Goal: Task Accomplishment & Management: Manage account settings

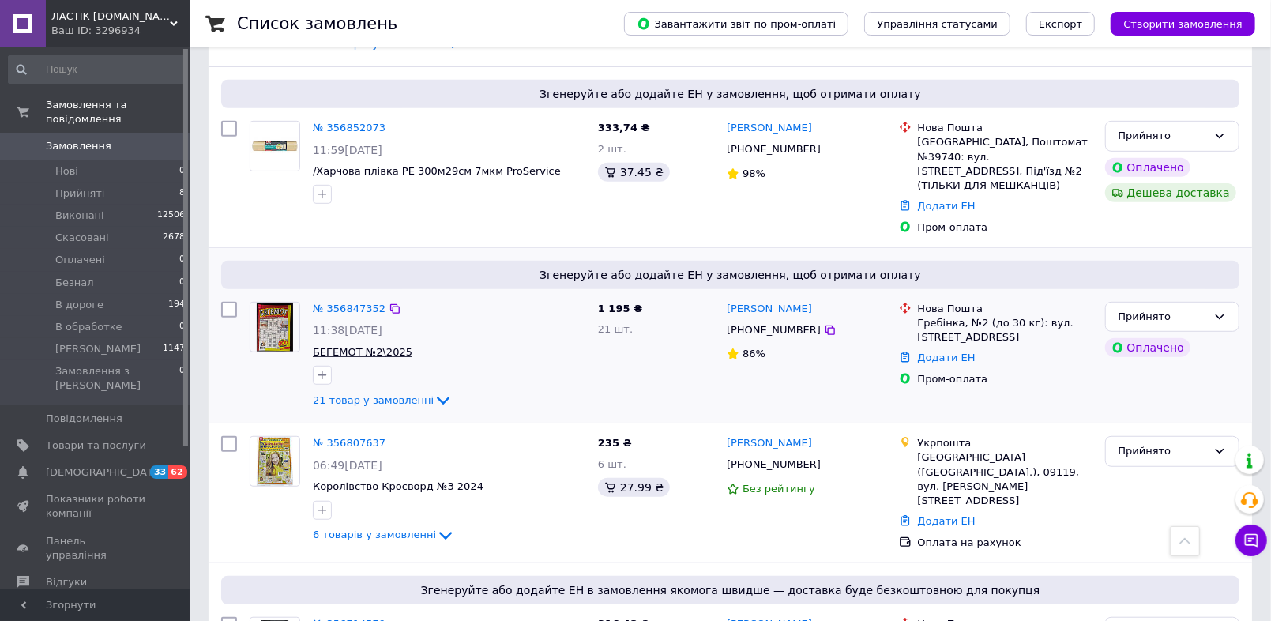
scroll to position [777, 0]
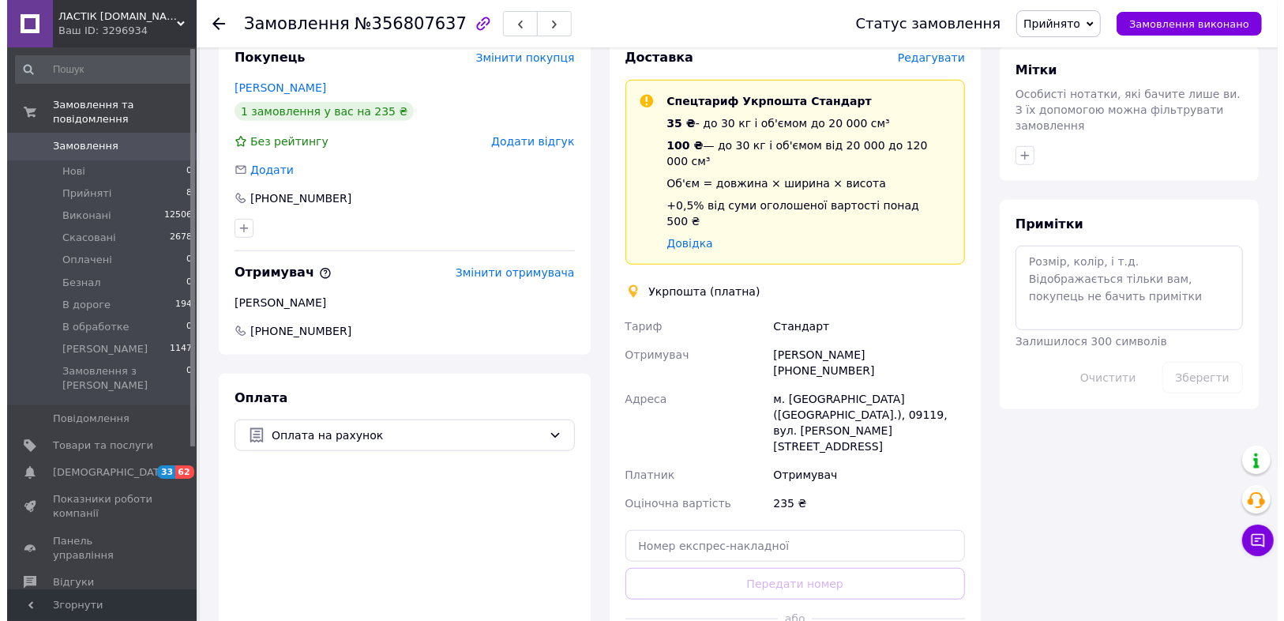
scroll to position [936, 0]
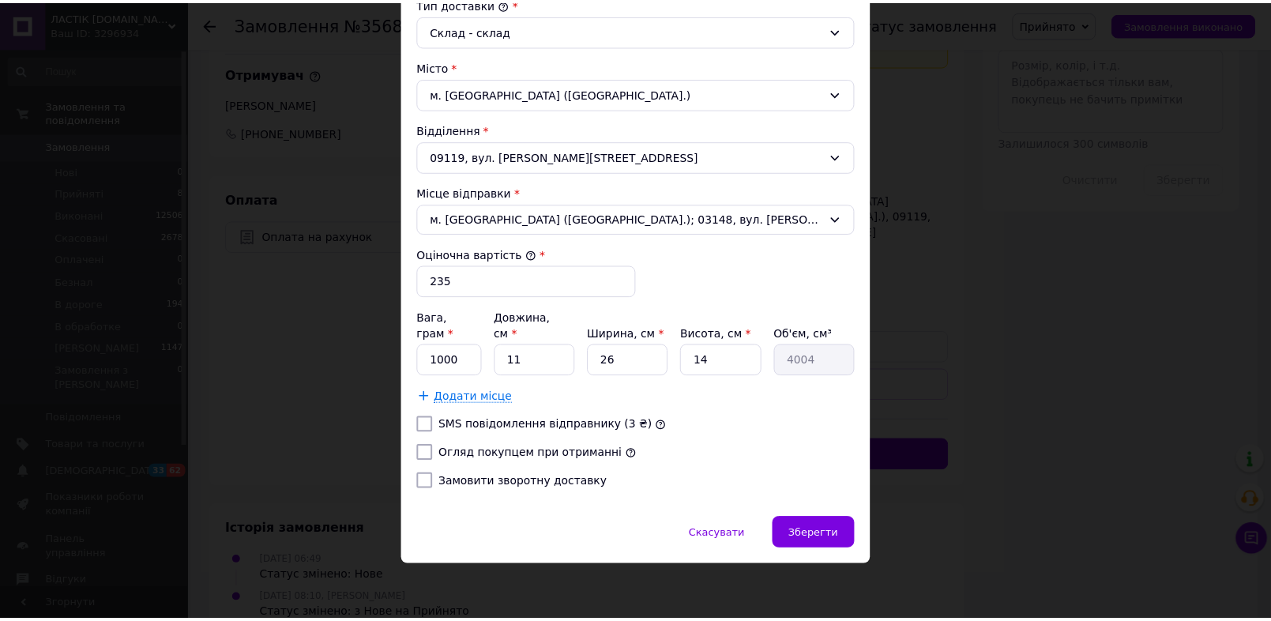
scroll to position [661, 0]
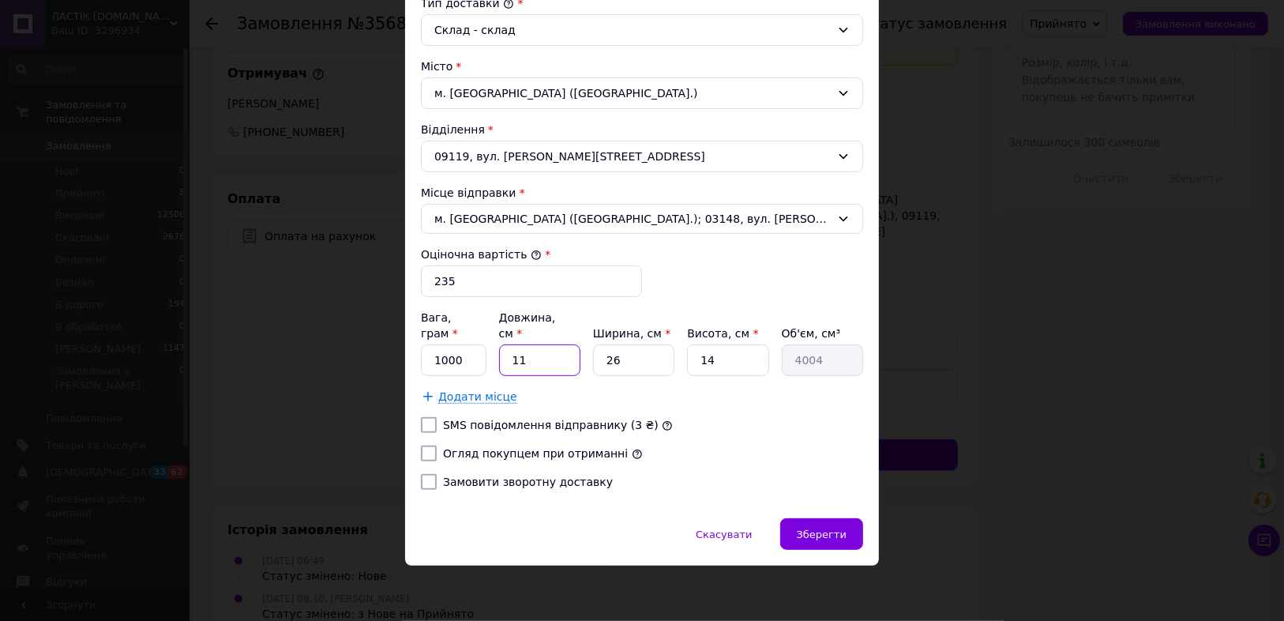
click at [544, 344] on input "11" at bounding box center [539, 360] width 81 height 32
type input "1"
type input "364"
type input "3"
type input "1092"
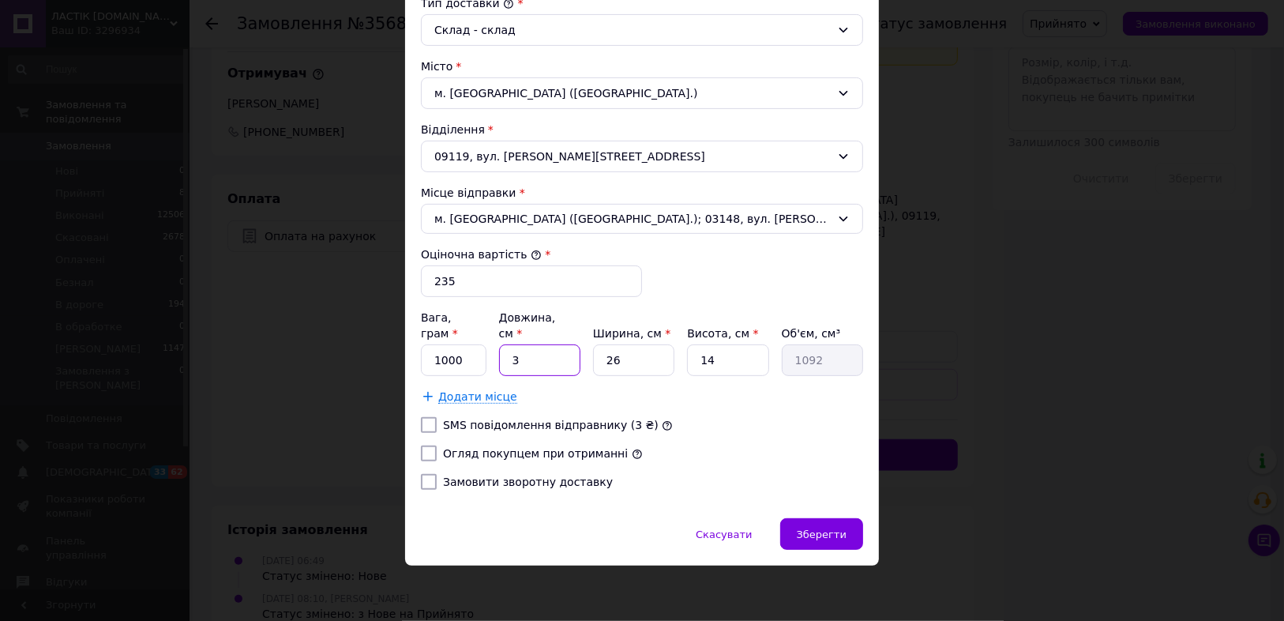
type input "35"
type input "12740"
type input "35"
click at [626, 344] on input "26" at bounding box center [633, 360] width 81 height 32
type input "2"
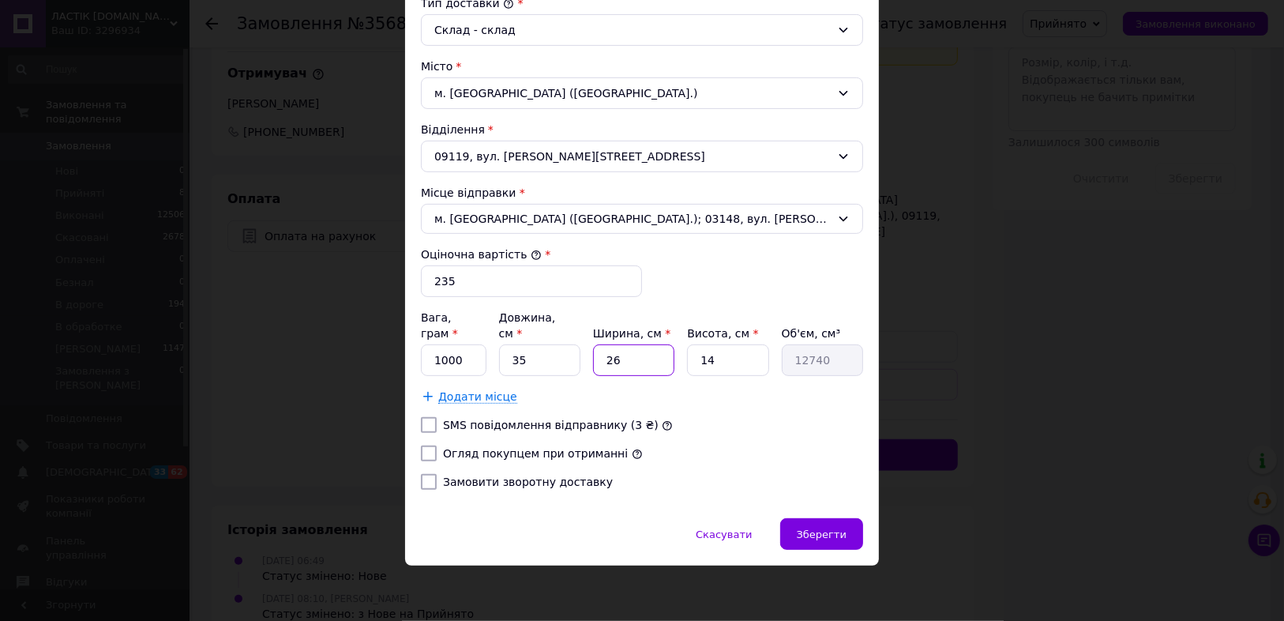
type input "980"
type input "20"
type input "9800"
type input "20"
click at [739, 344] on input "14" at bounding box center [727, 360] width 81 height 32
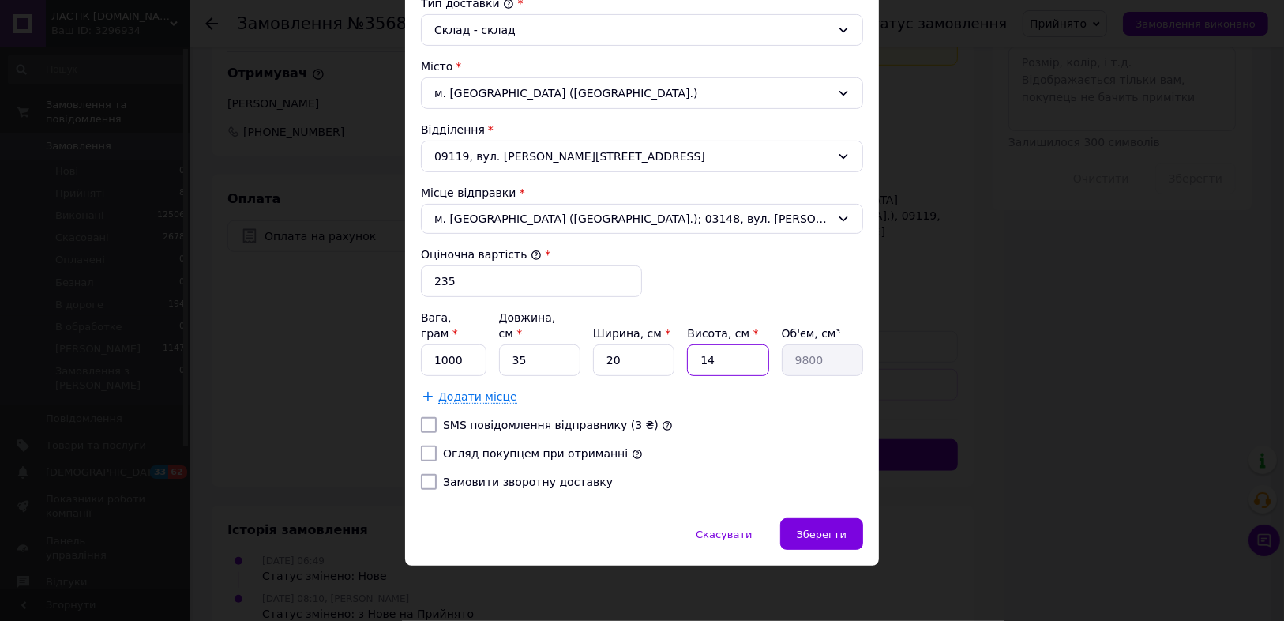
type input "1"
type input "700"
type input "5"
type input "3500"
type input "5"
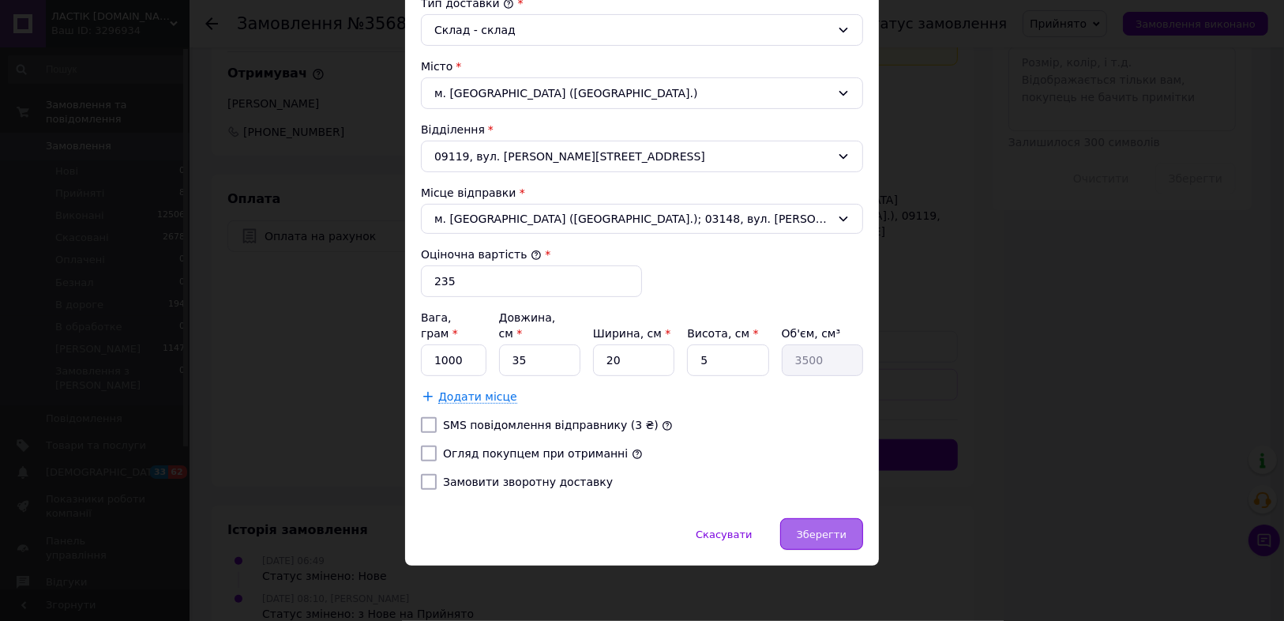
click at [832, 534] on span "Зберегти" at bounding box center [822, 534] width 50 height 12
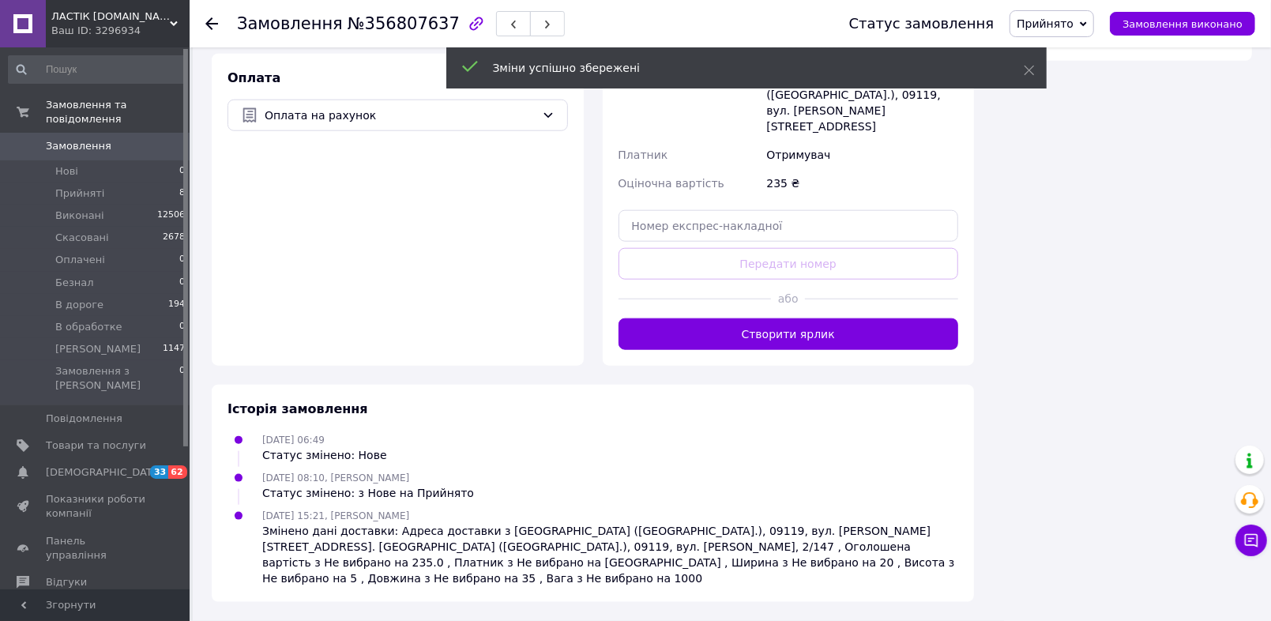
scroll to position [1520, 0]
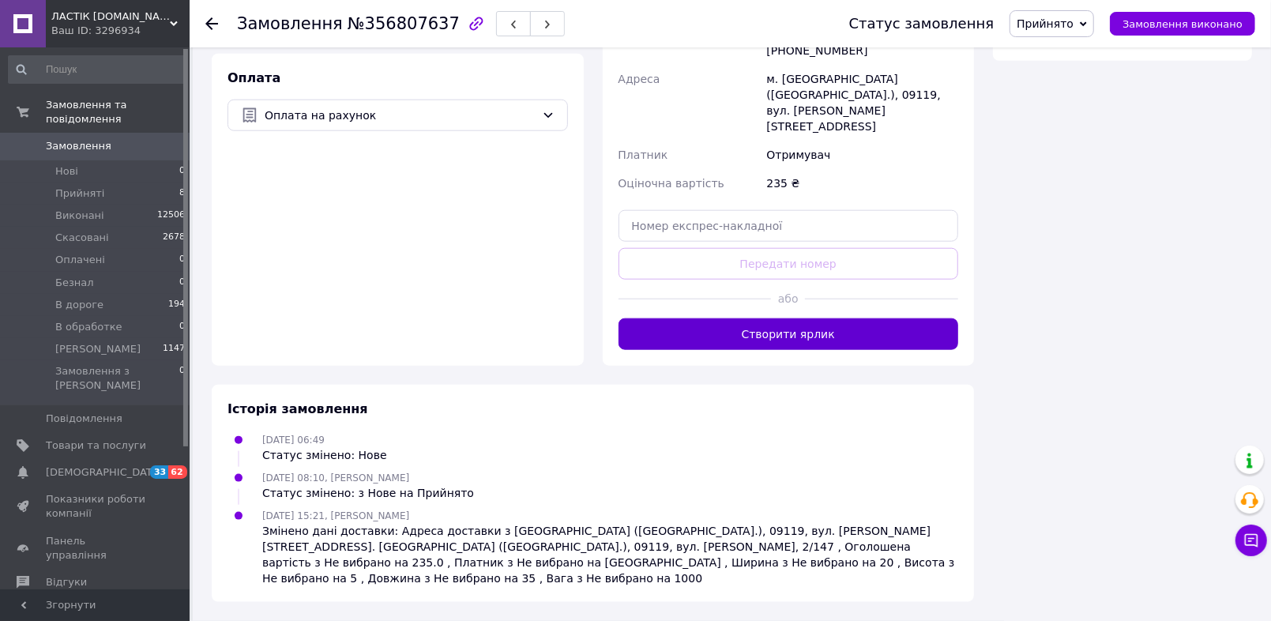
click at [796, 350] on button "Створити ярлик" at bounding box center [788, 334] width 340 height 32
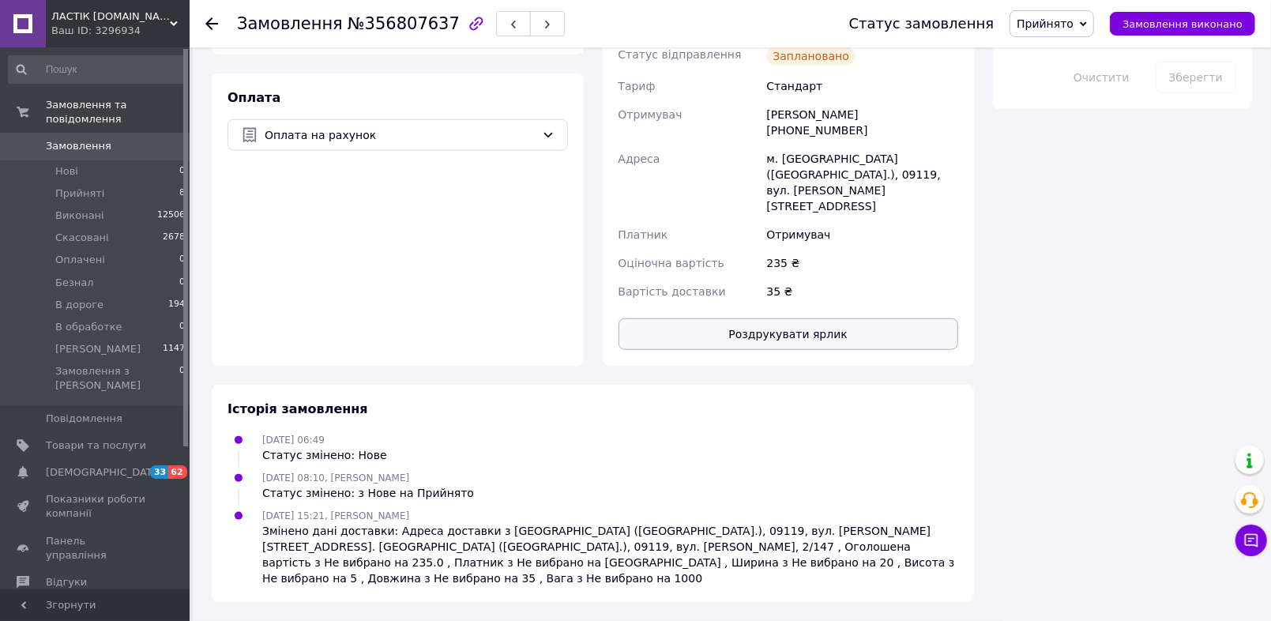
click at [795, 350] on button "Роздрукувати ярлик" at bounding box center [788, 334] width 340 height 32
click at [1068, 10] on span "Прийнято" at bounding box center [1051, 23] width 85 height 27
click at [1028, 162] on li "В дороге" at bounding box center [1060, 150] width 101 height 24
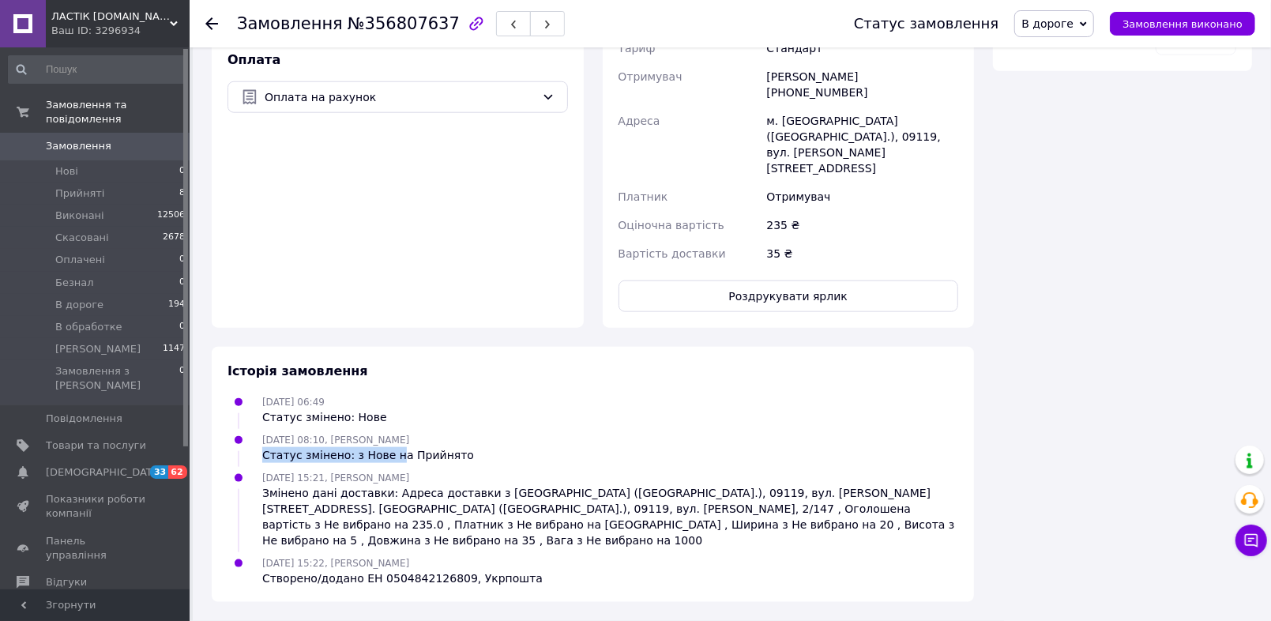
drag, startPoint x: 449, startPoint y: 609, endPoint x: 453, endPoint y: 629, distance: 20.1
click at [434, 208] on div "Оплата Оплата на рахунок" at bounding box center [398, 182] width 372 height 292
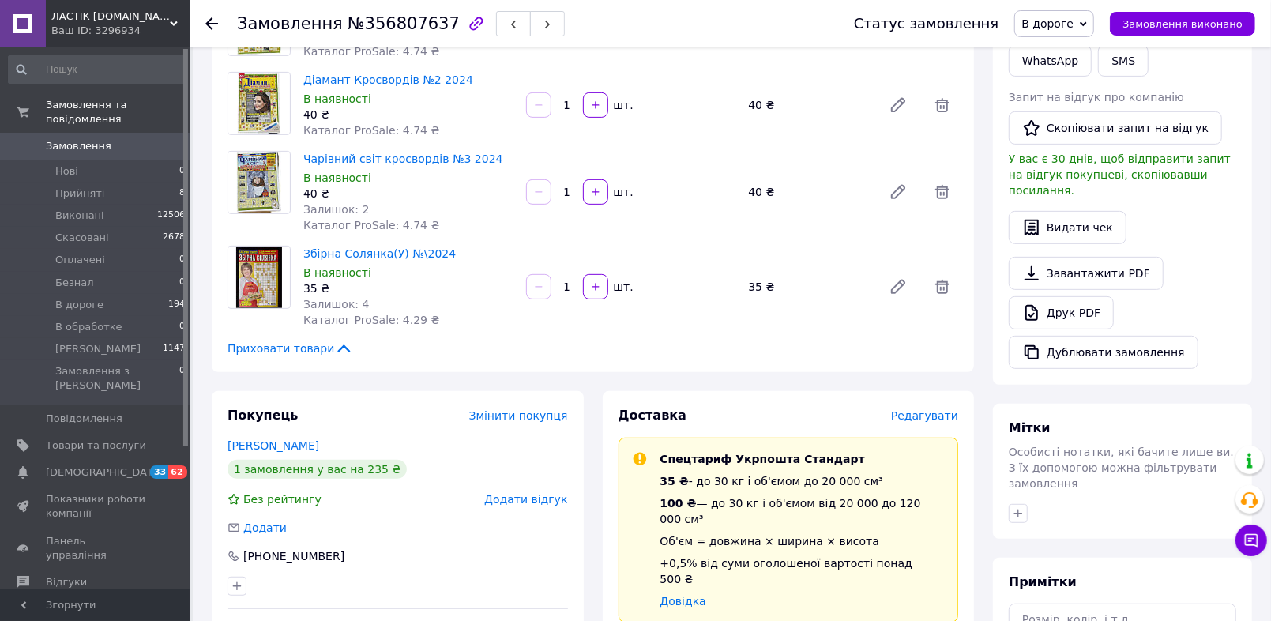
scroll to position [265, 0]
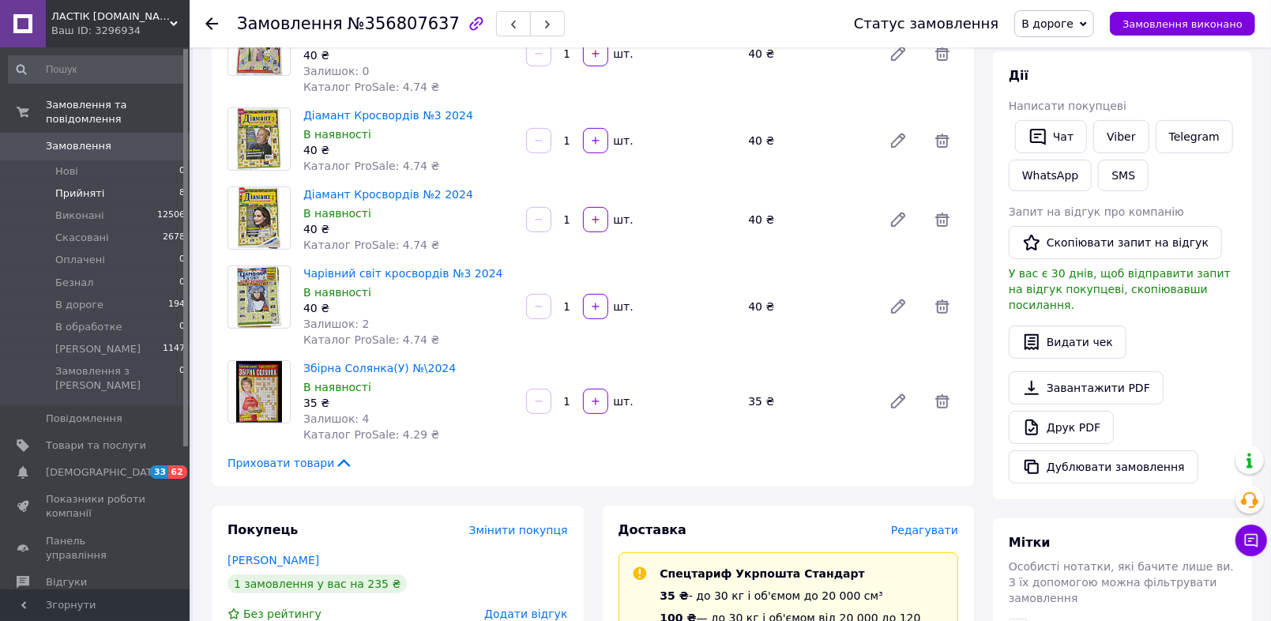
click at [92, 186] on span "Прийняті" at bounding box center [79, 193] width 49 height 14
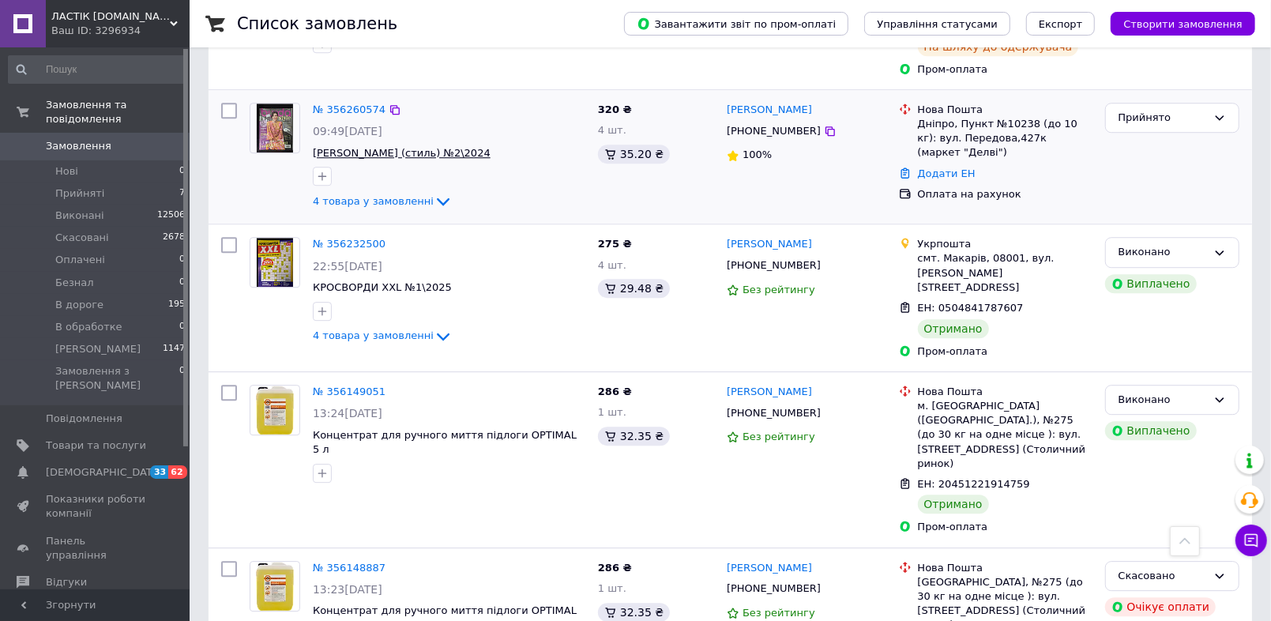
scroll to position [3042, 0]
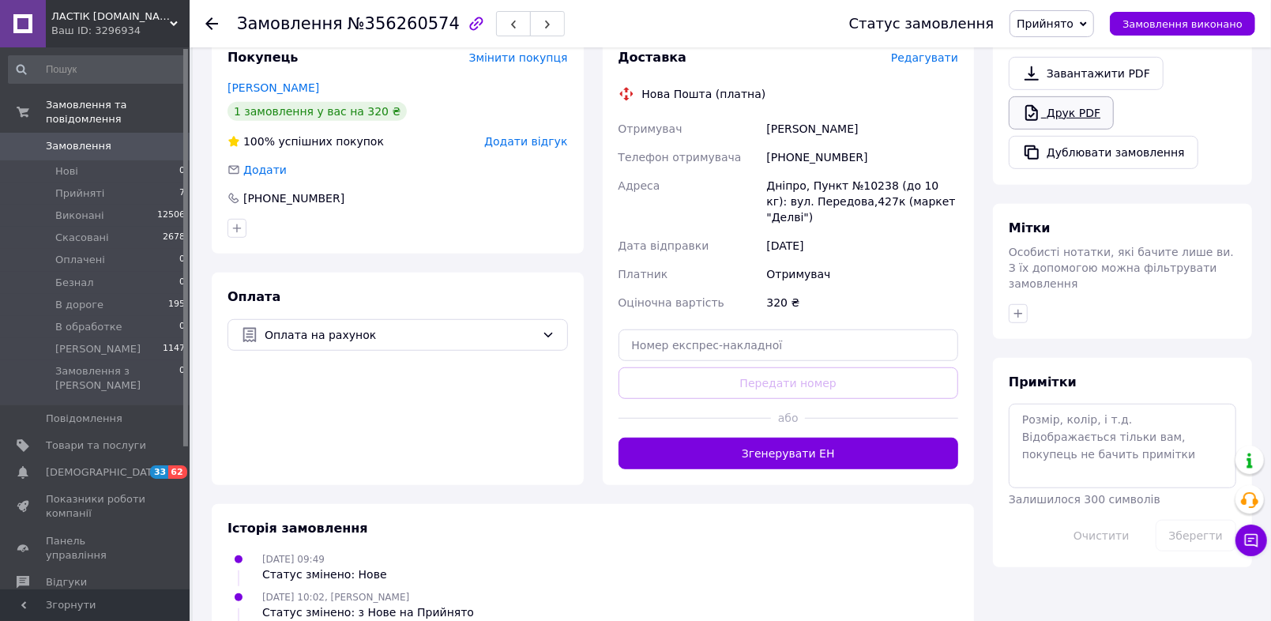
scroll to position [584, 0]
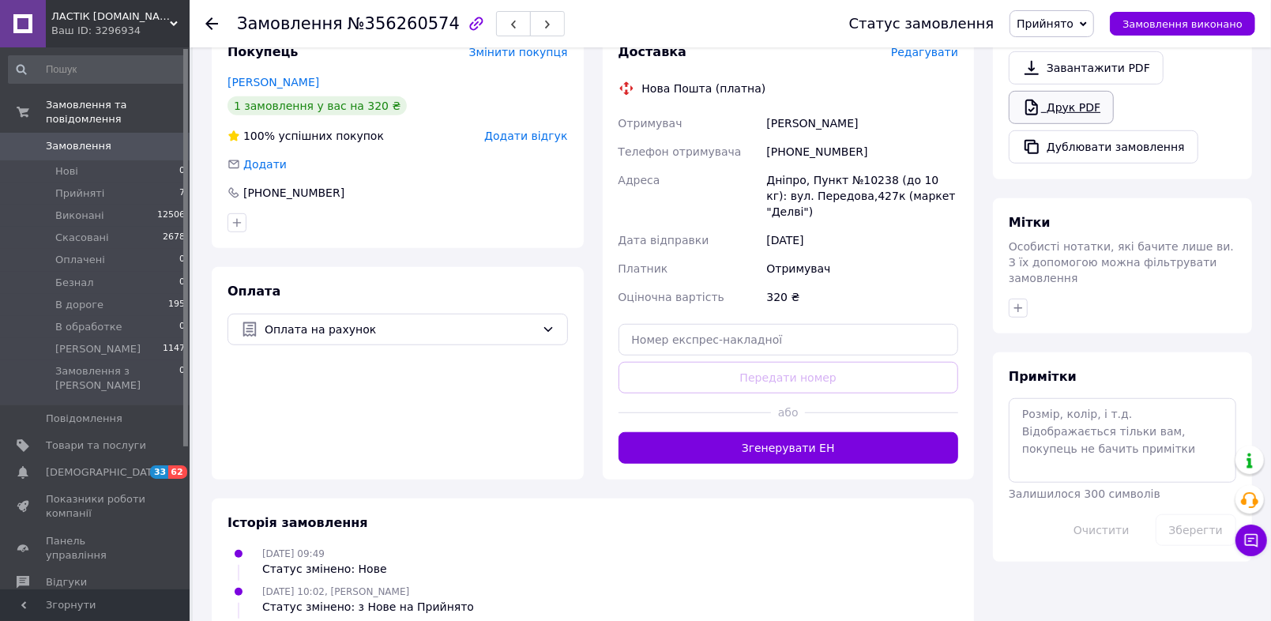
click at [1093, 124] on link "Друк PDF" at bounding box center [1061, 107] width 105 height 33
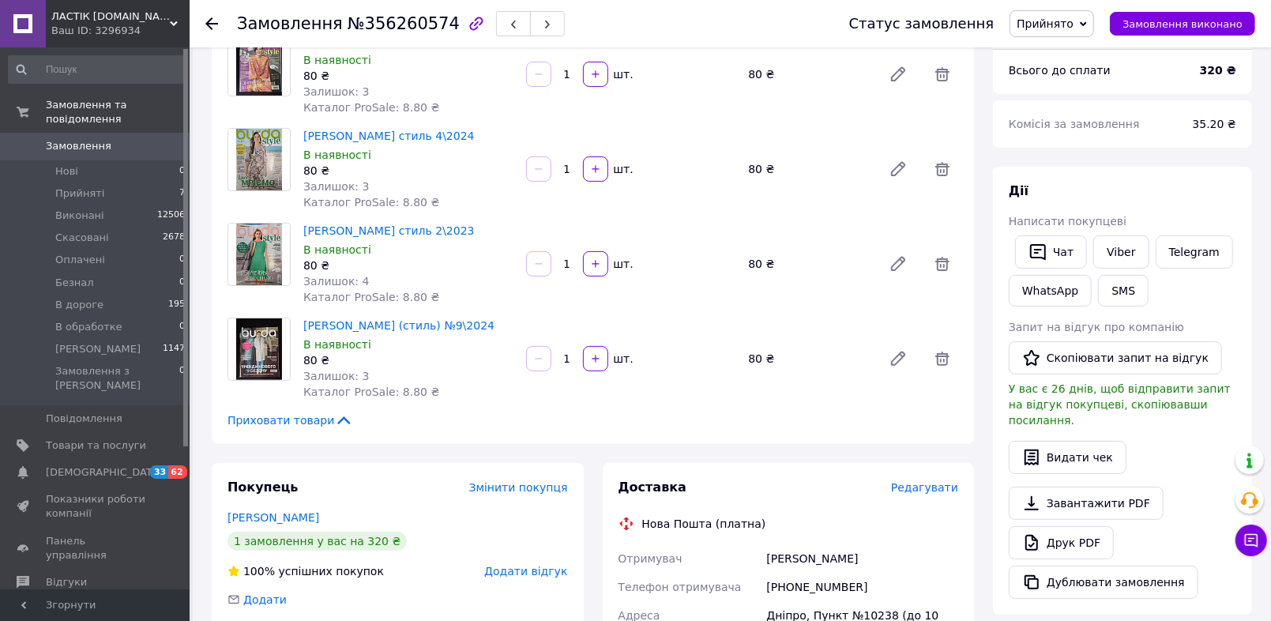
scroll to position [117, 0]
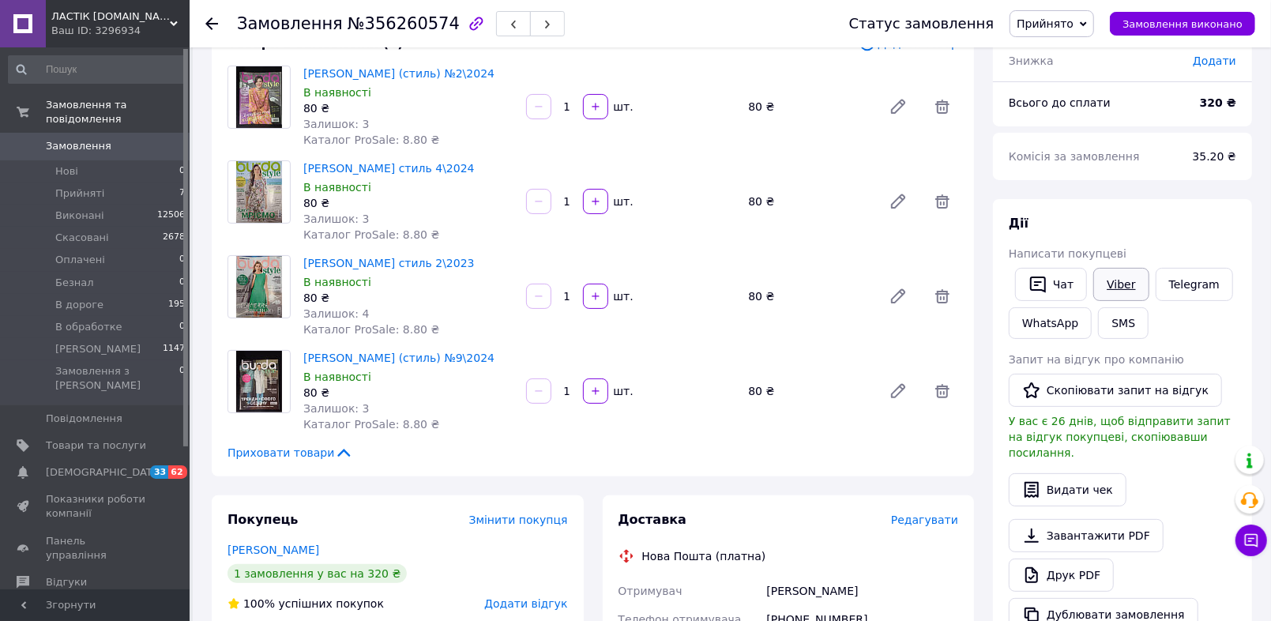
click at [1137, 301] on link "Viber" at bounding box center [1120, 284] width 55 height 33
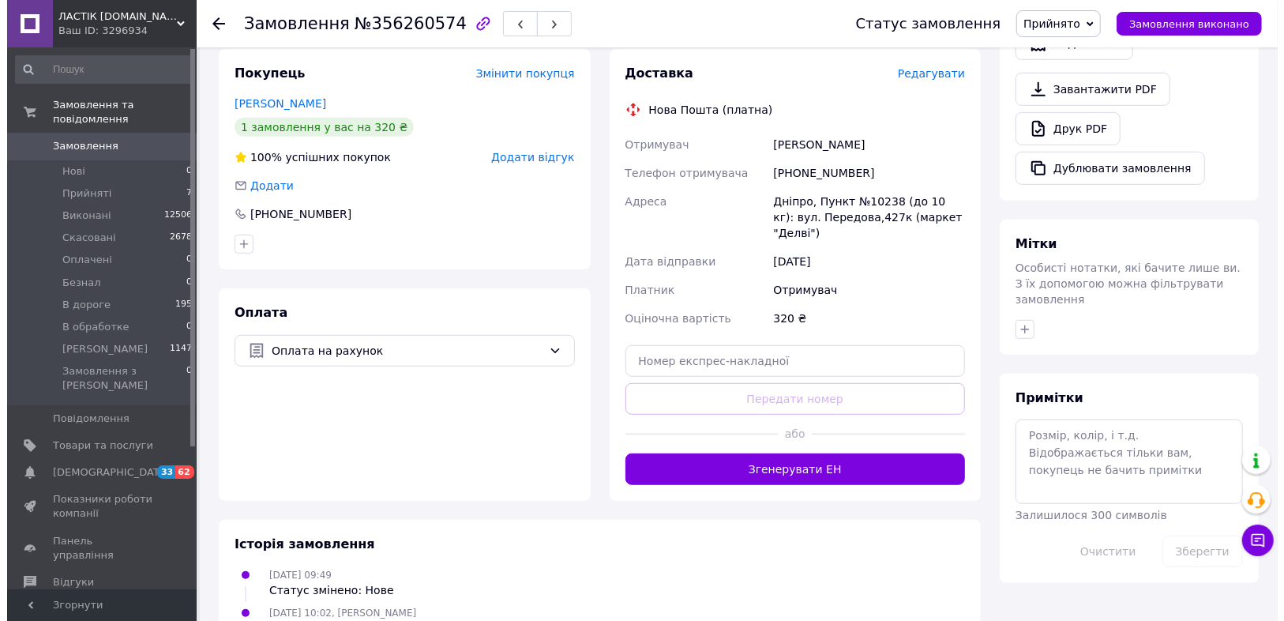
scroll to position [584, 0]
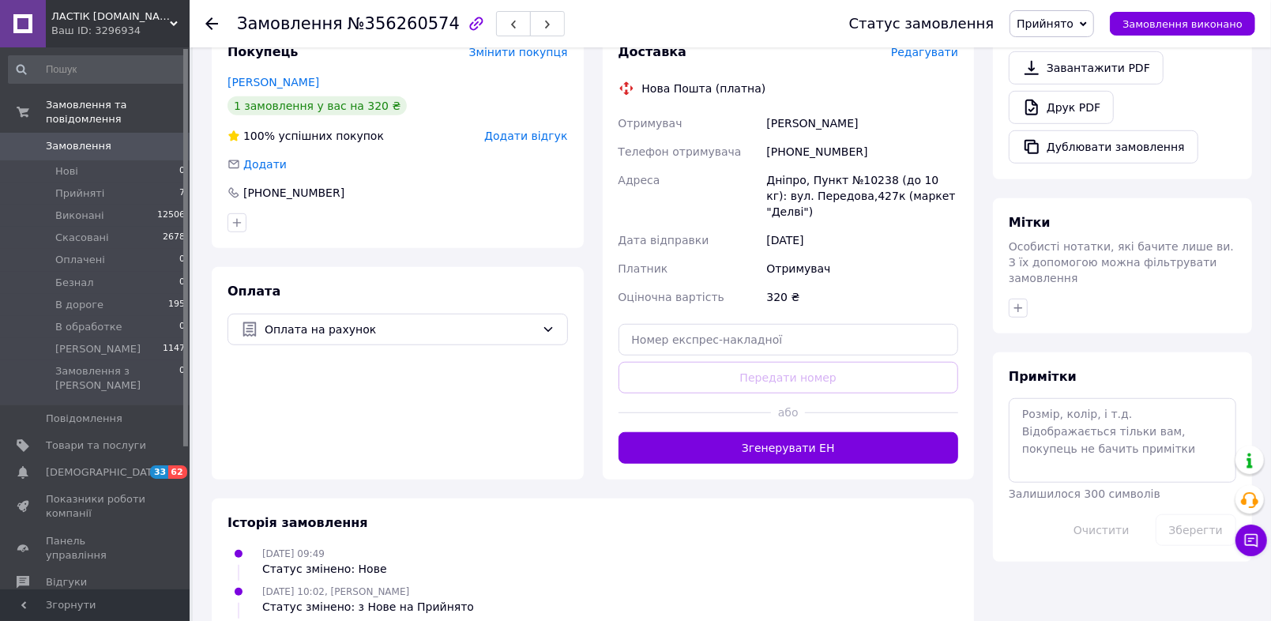
click at [936, 58] on span "Редагувати" at bounding box center [924, 52] width 67 height 13
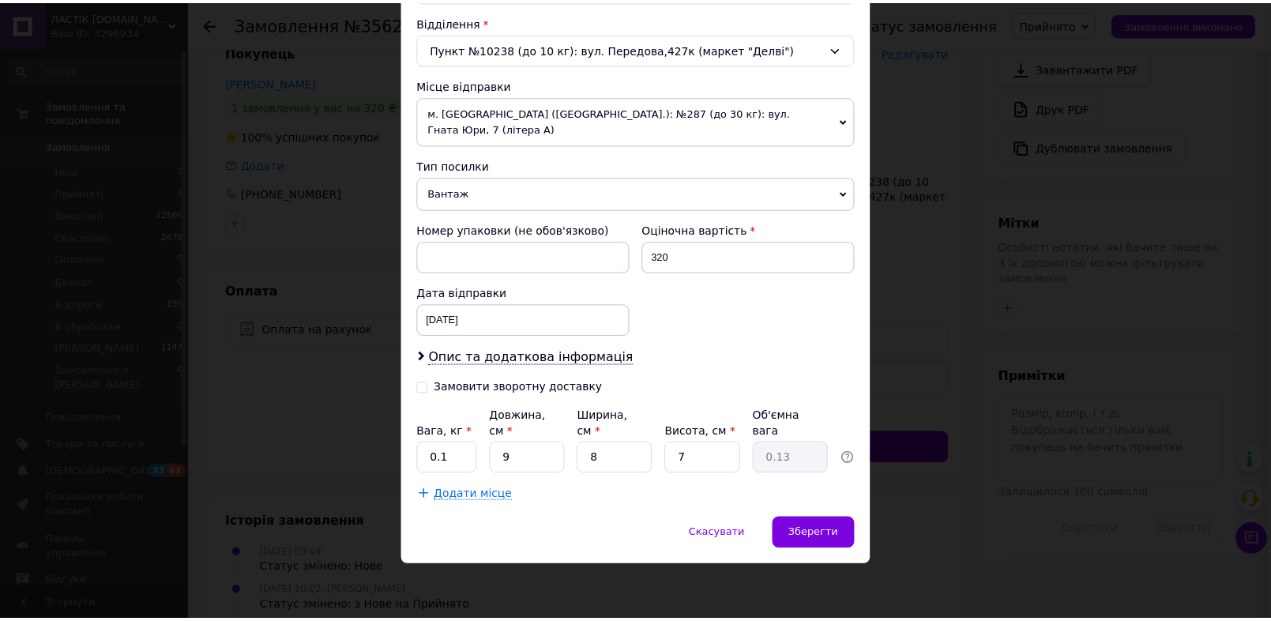
scroll to position [727, 0]
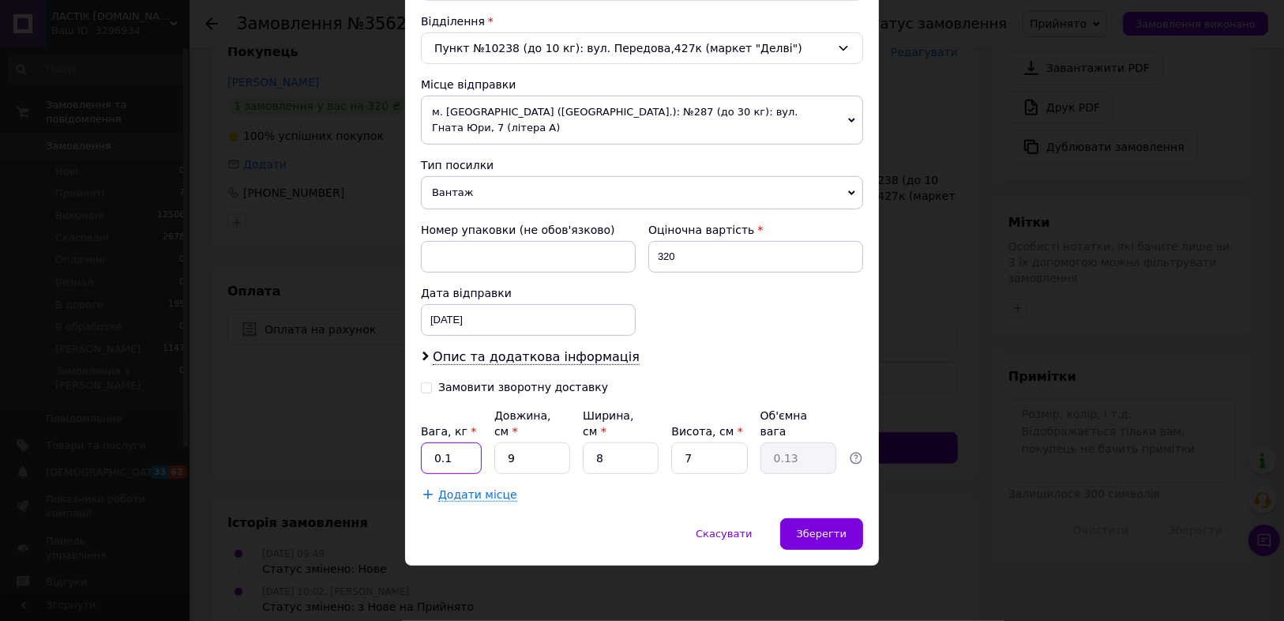
click at [470, 448] on input "0.1" at bounding box center [451, 458] width 61 height 32
type input "0"
type input "1"
click at [548, 448] on input "9" at bounding box center [532, 458] width 76 height 32
type input "2"
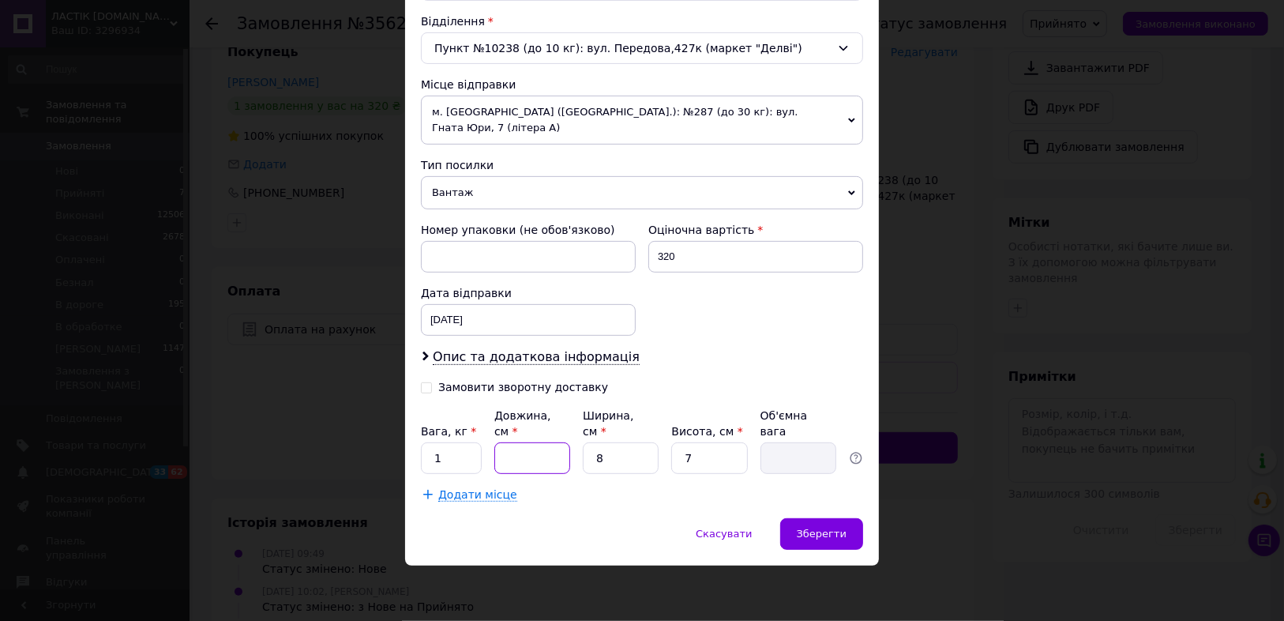
type input "0.1"
type input "25"
type input "0.35"
type input "25"
click at [626, 442] on input "8" at bounding box center [621, 458] width 76 height 32
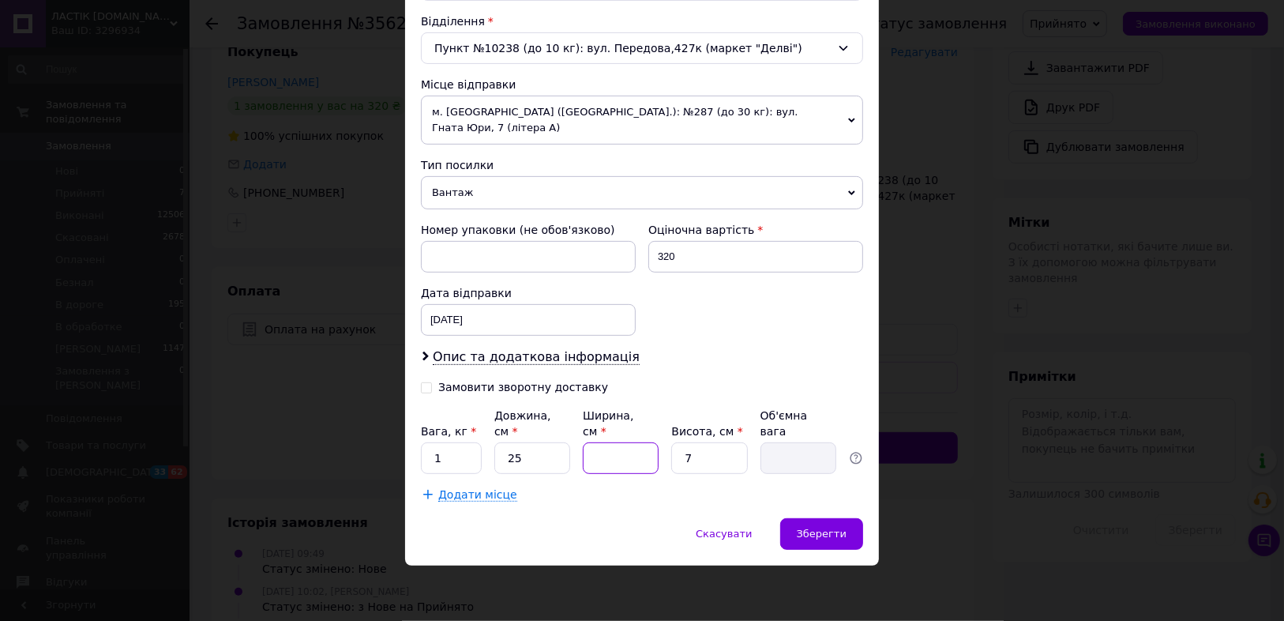
type input "2"
type input "0.1"
type input "20"
type input "0.88"
type input "20"
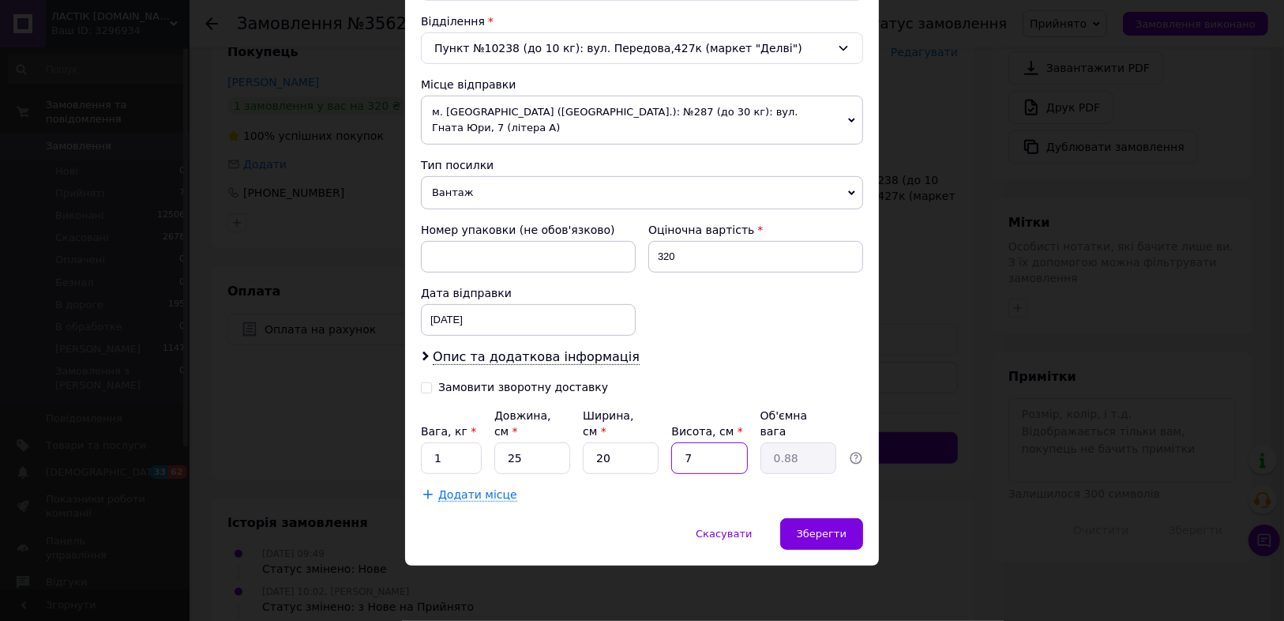
click at [697, 442] on input "7" at bounding box center [709, 458] width 76 height 32
type input "3"
type input "0.38"
type input "3"
click at [836, 530] on span "Зберегти" at bounding box center [822, 534] width 50 height 12
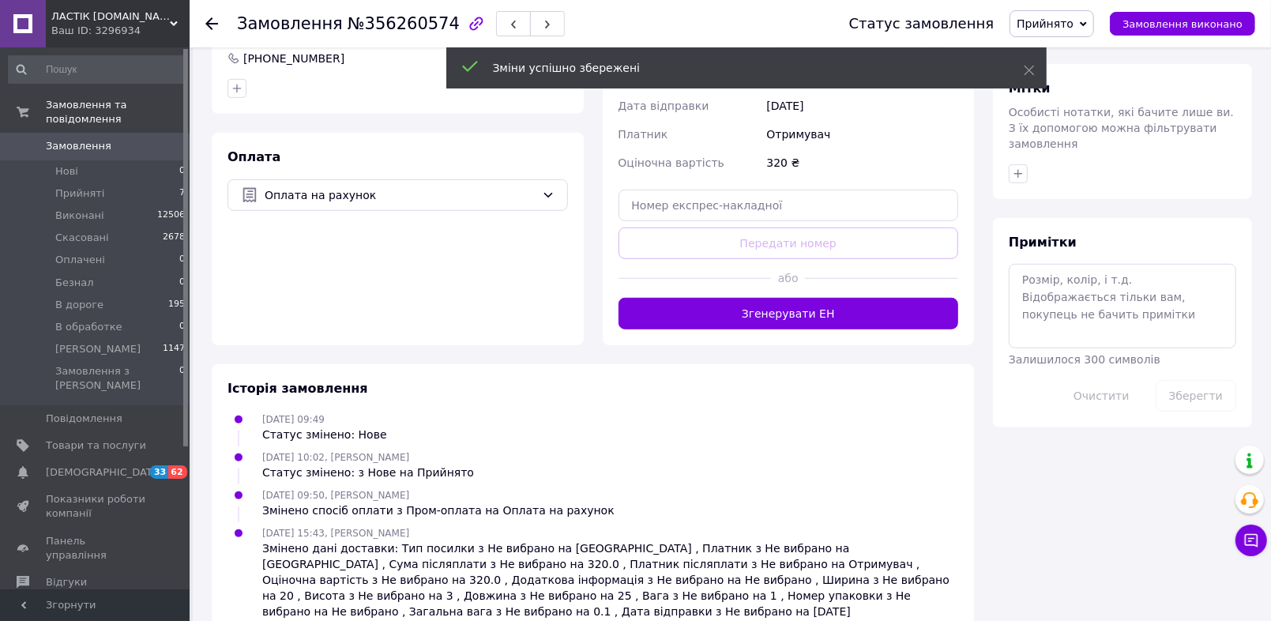
scroll to position [936, 0]
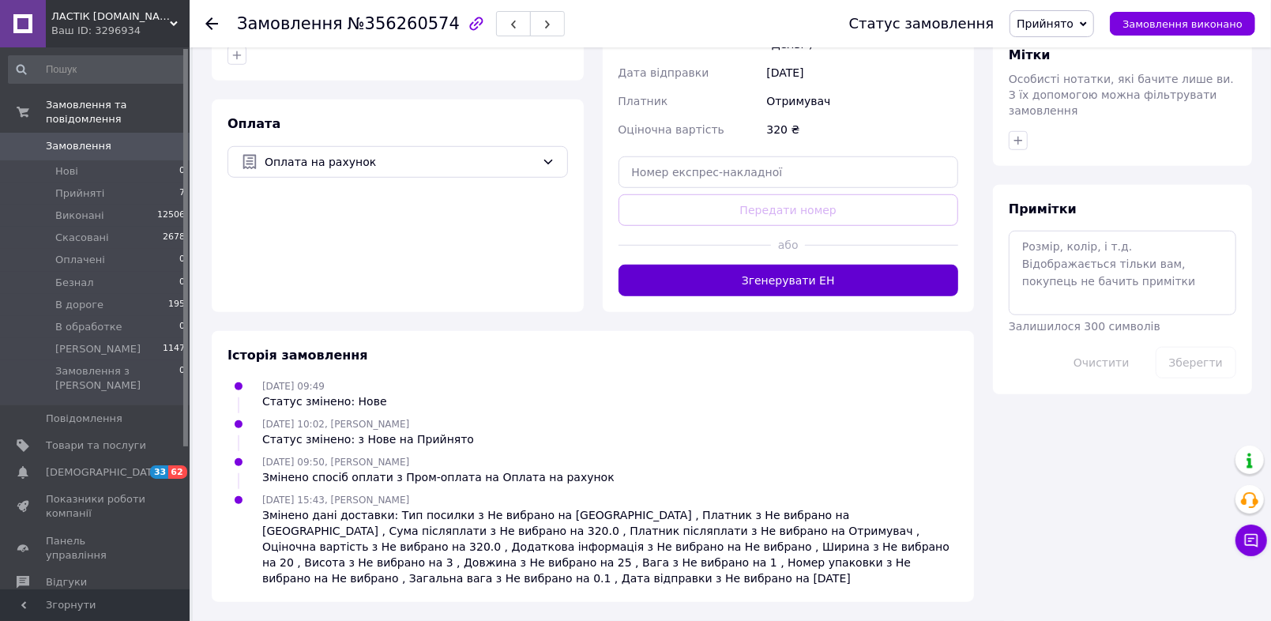
click at [820, 296] on button "Згенерувати ЕН" at bounding box center [788, 281] width 340 height 32
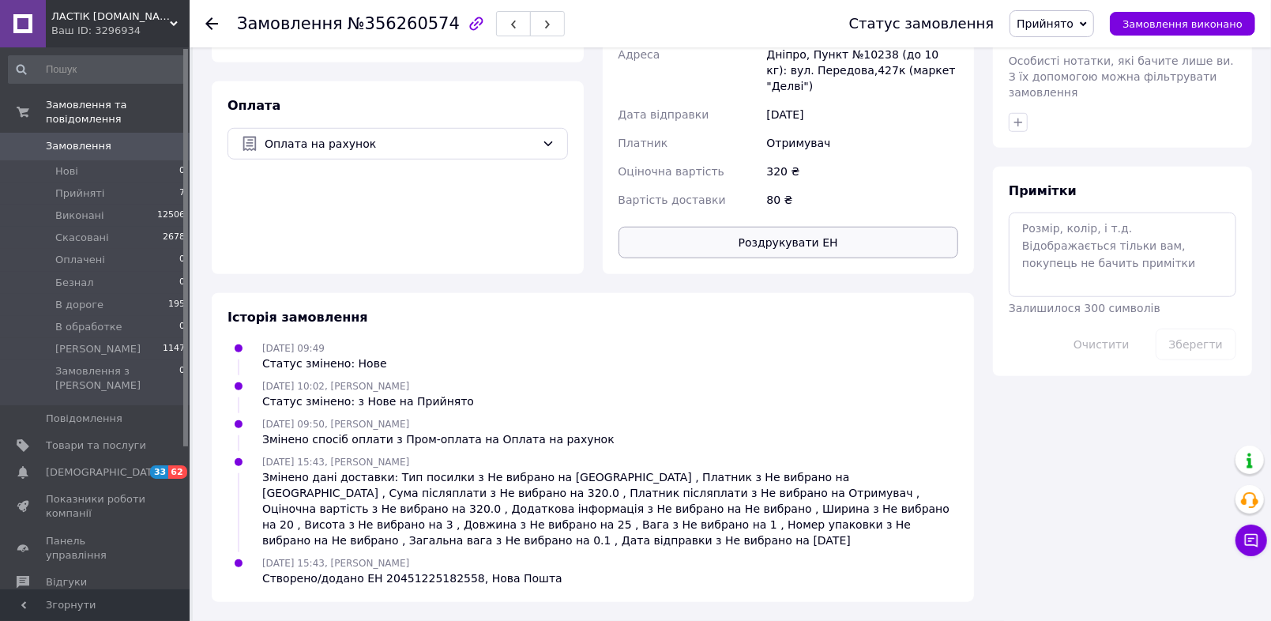
click at [820, 258] on button "Роздрукувати ЕН" at bounding box center [788, 243] width 340 height 32
click at [1041, 10] on span "Прийнято" at bounding box center [1051, 23] width 85 height 27
click at [1050, 162] on li "В дороге" at bounding box center [1060, 150] width 101 height 24
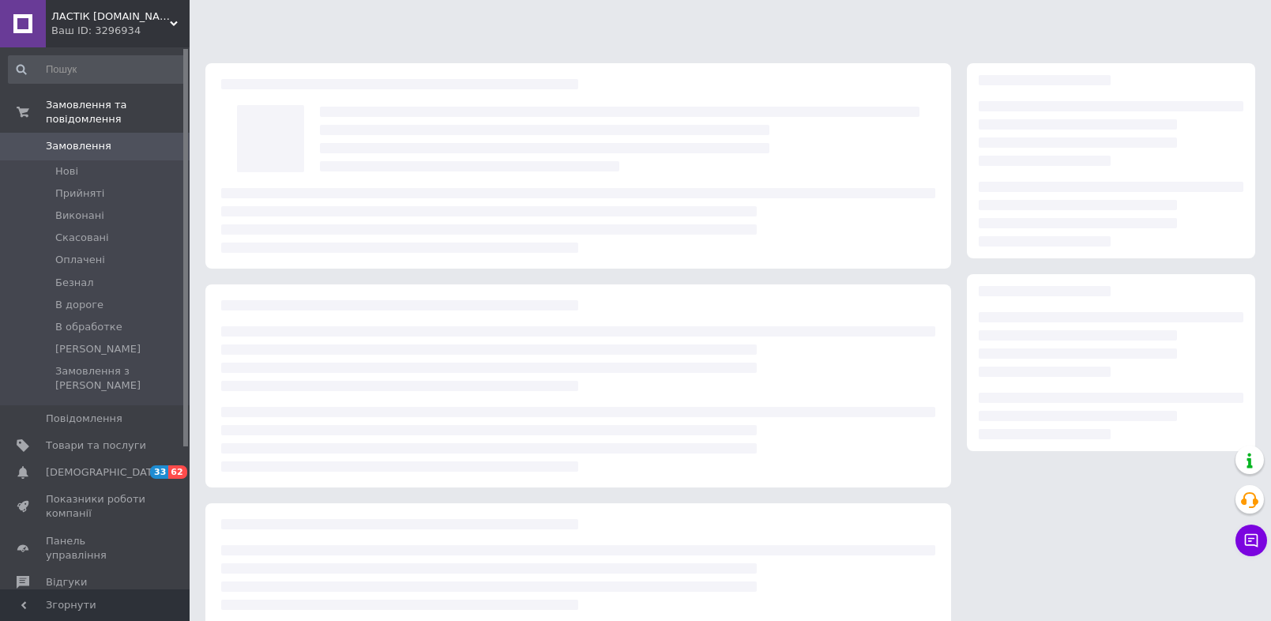
scroll to position [101, 0]
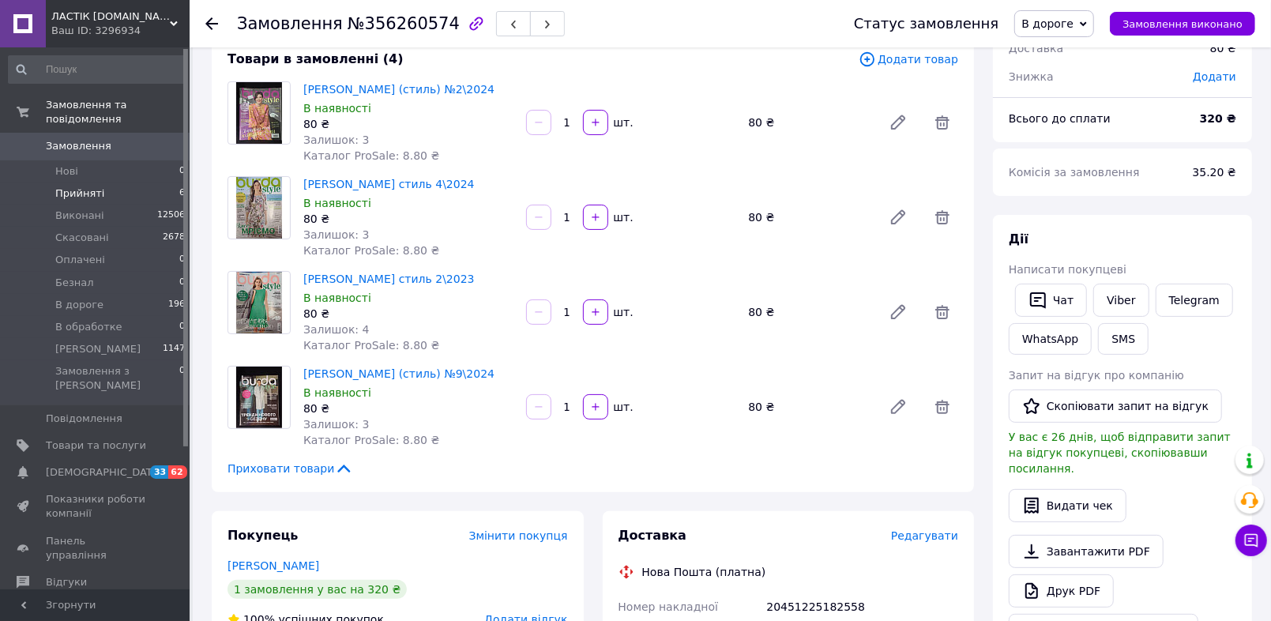
click at [92, 186] on span "Прийняті" at bounding box center [79, 193] width 49 height 14
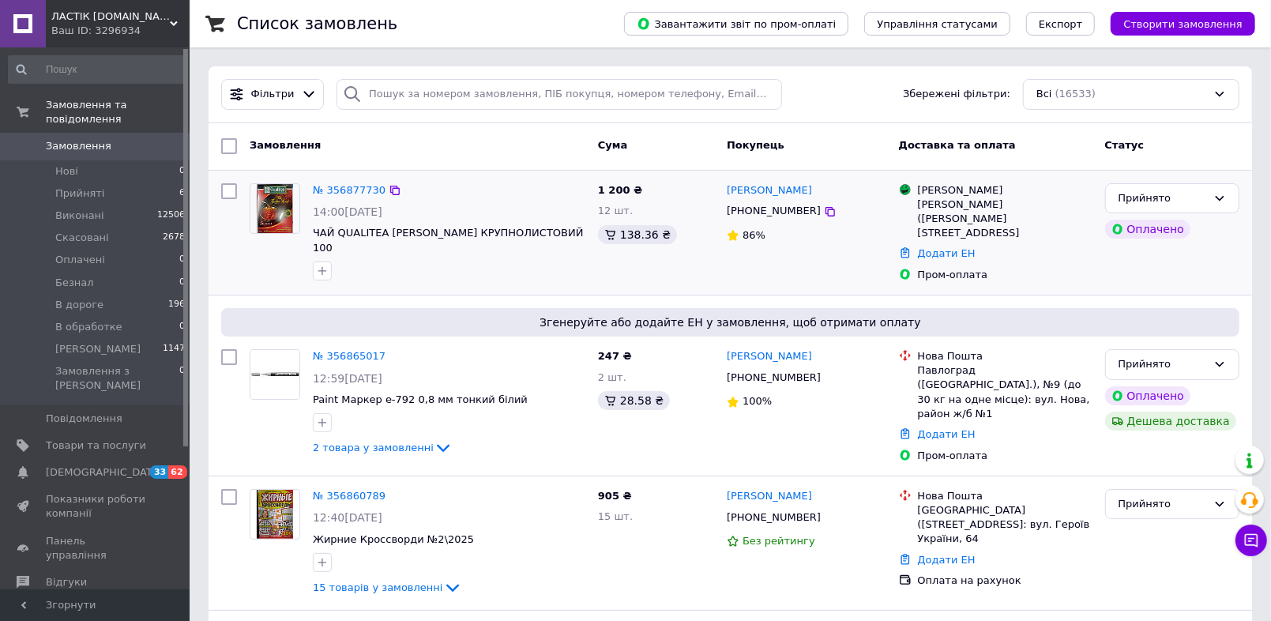
drag, startPoint x: 393, startPoint y: 215, endPoint x: 357, endPoint y: 211, distance: 36.5
click at [382, 216] on span "14:00, 12.08.2025" at bounding box center [348, 211] width 70 height 13
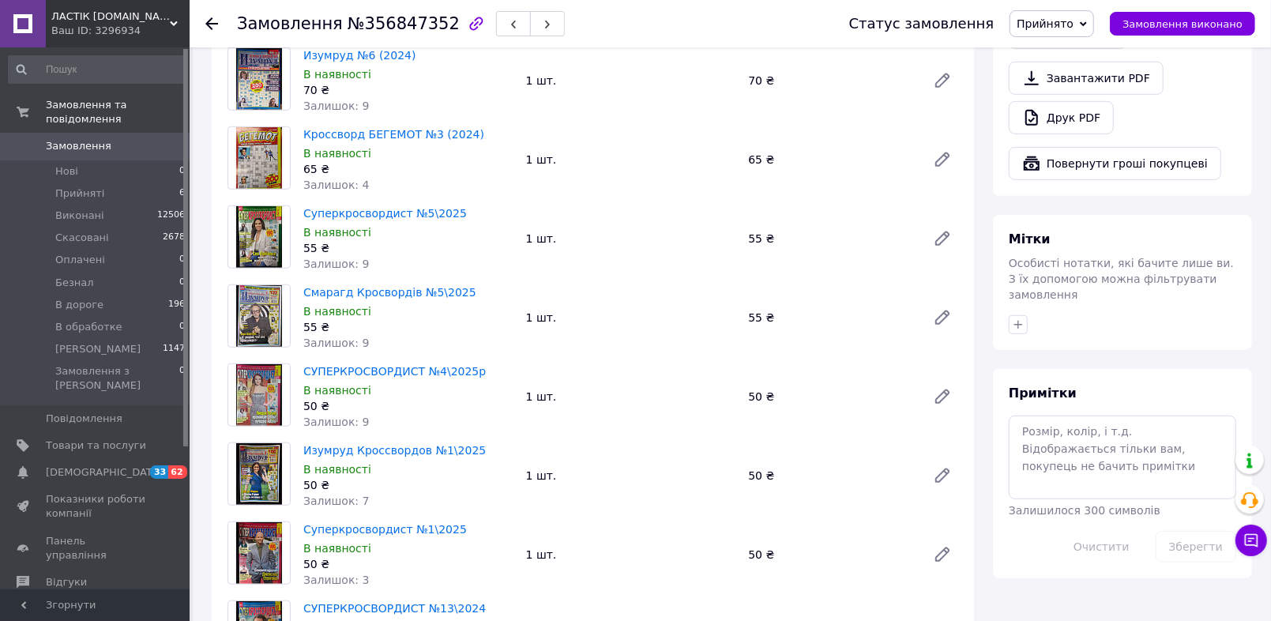
scroll to position [351, 0]
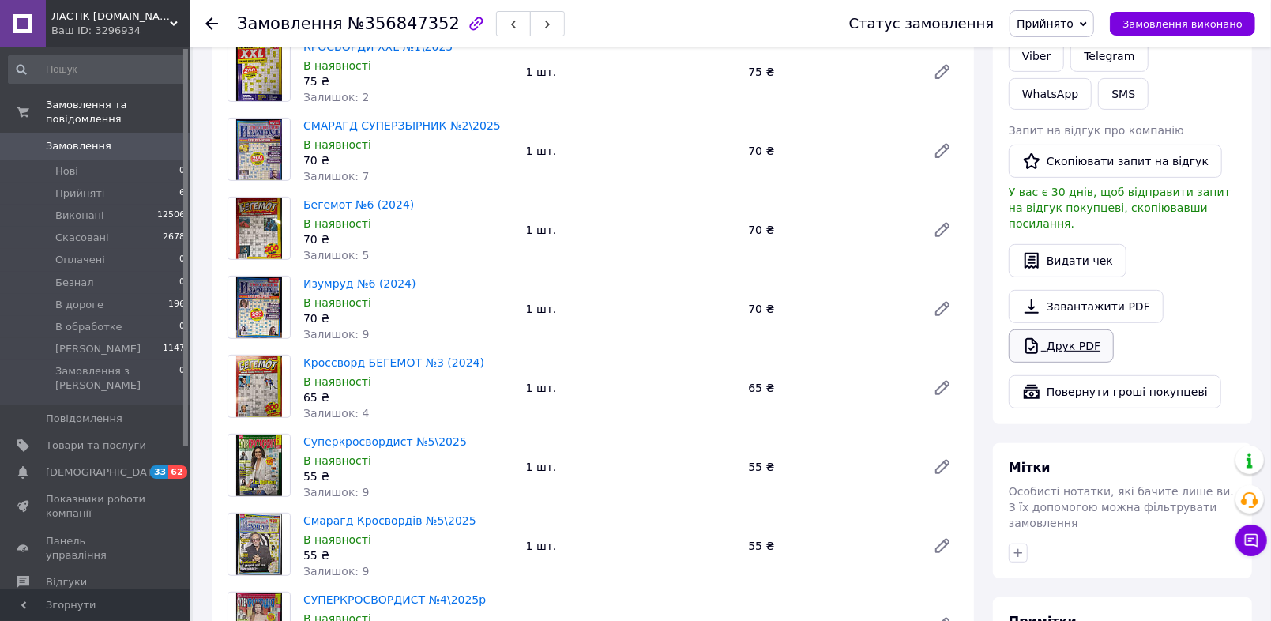
click at [1107, 363] on link "Друк PDF" at bounding box center [1061, 345] width 105 height 33
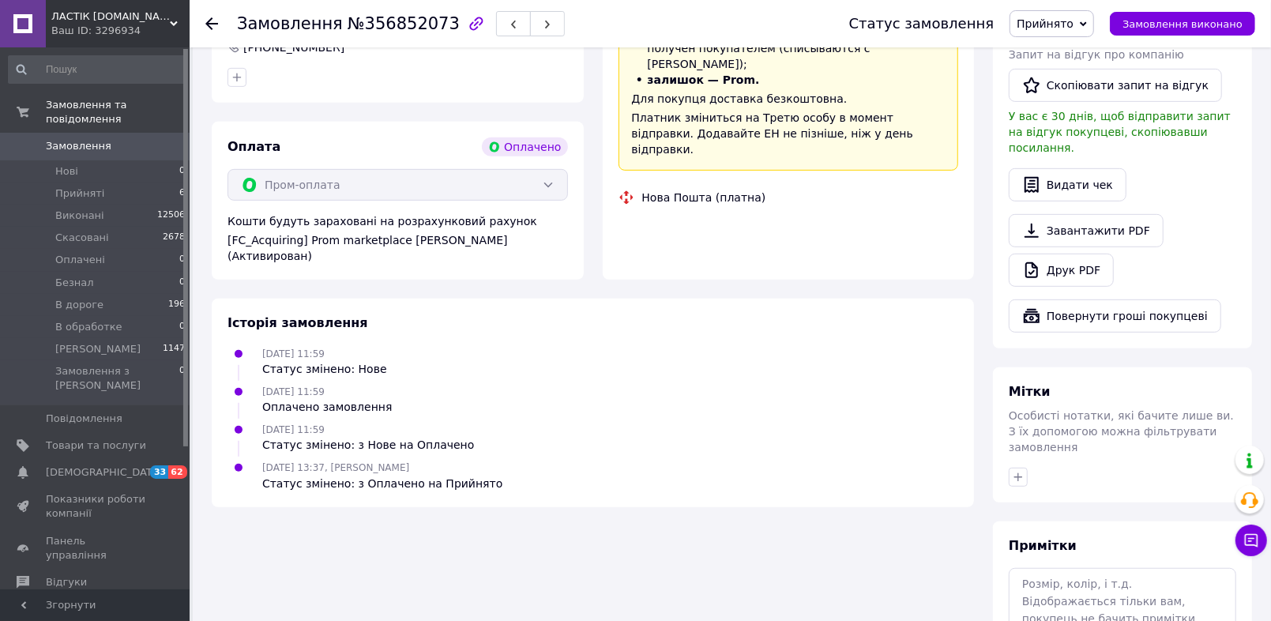
scroll to position [468, 0]
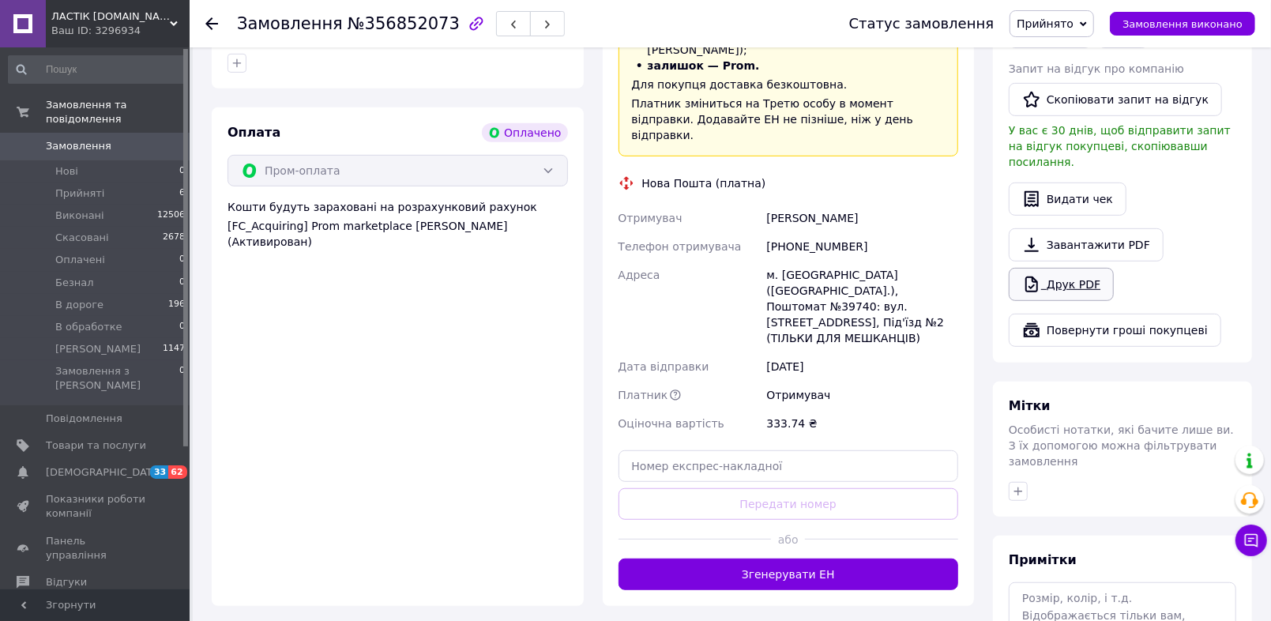
click at [1087, 301] on link "Друк PDF" at bounding box center [1061, 284] width 105 height 33
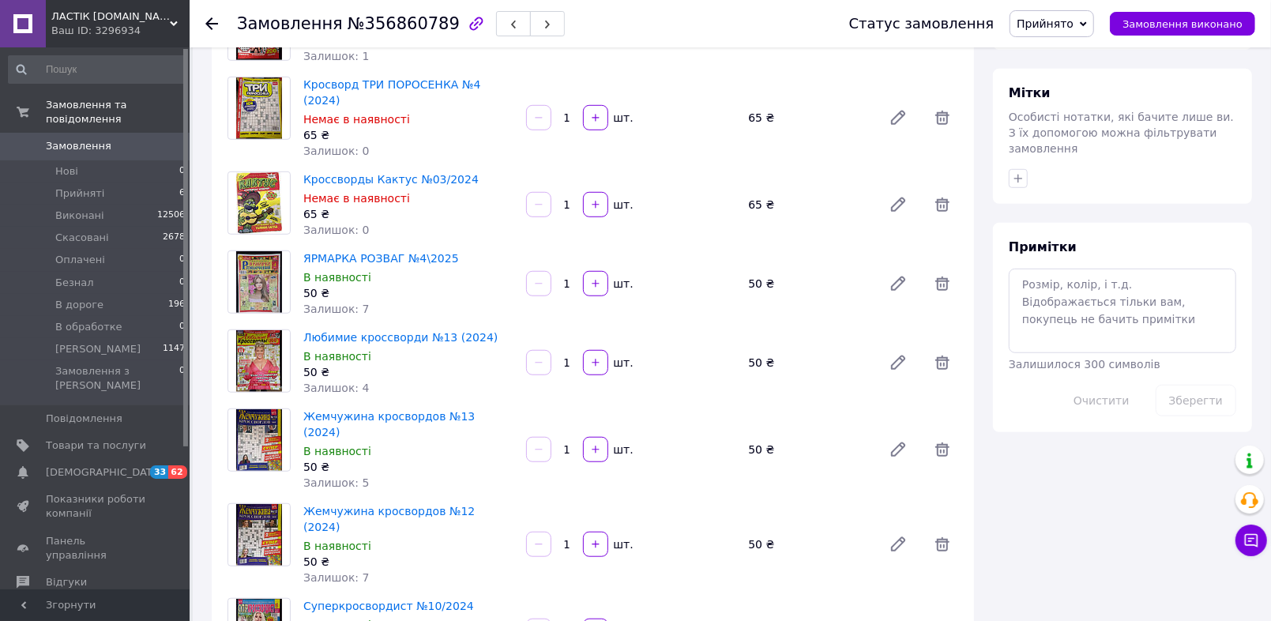
scroll to position [584, 0]
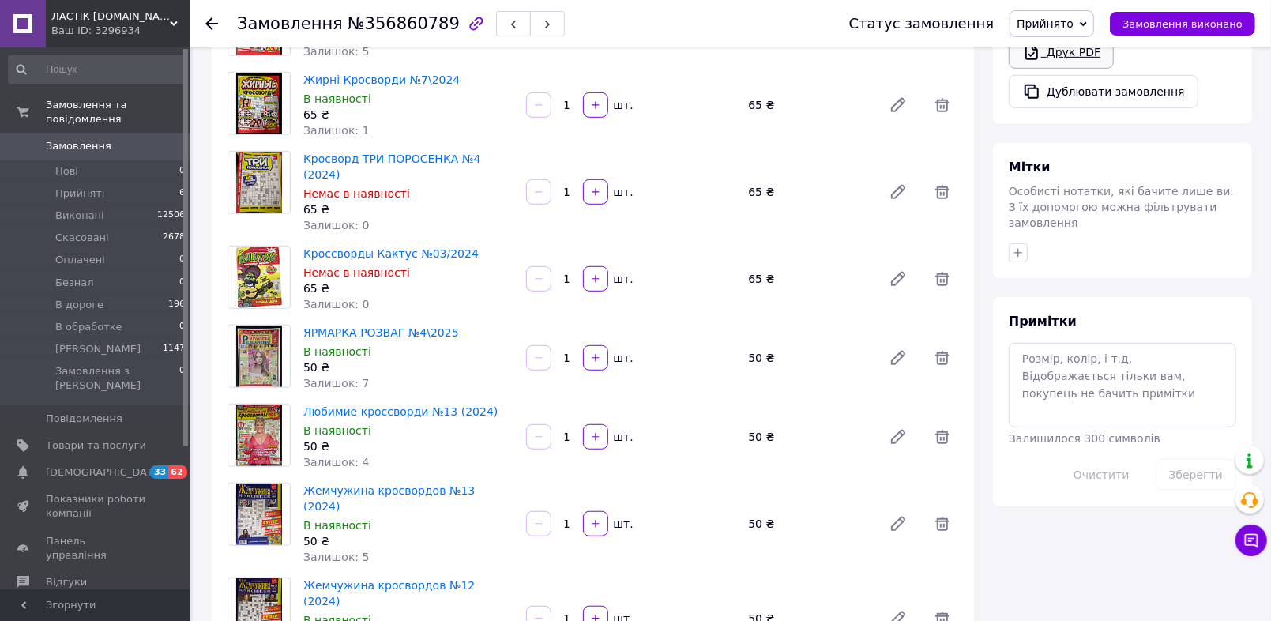
click at [1079, 69] on link "Друк PDF" at bounding box center [1061, 52] width 105 height 33
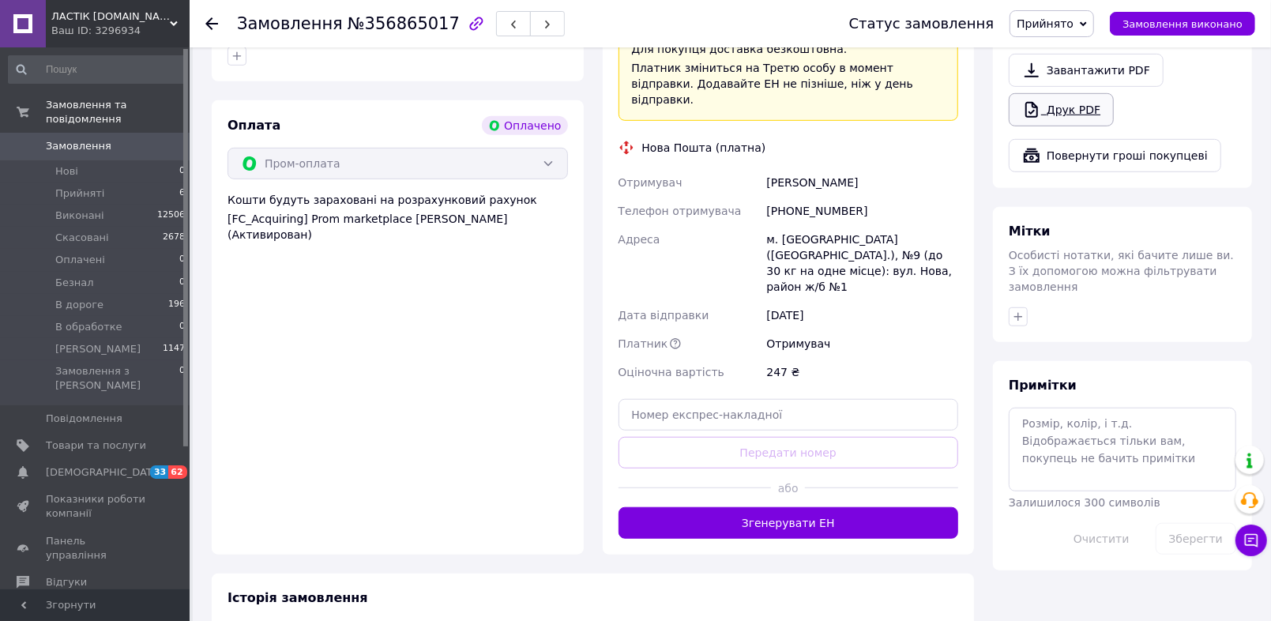
scroll to position [701, 0]
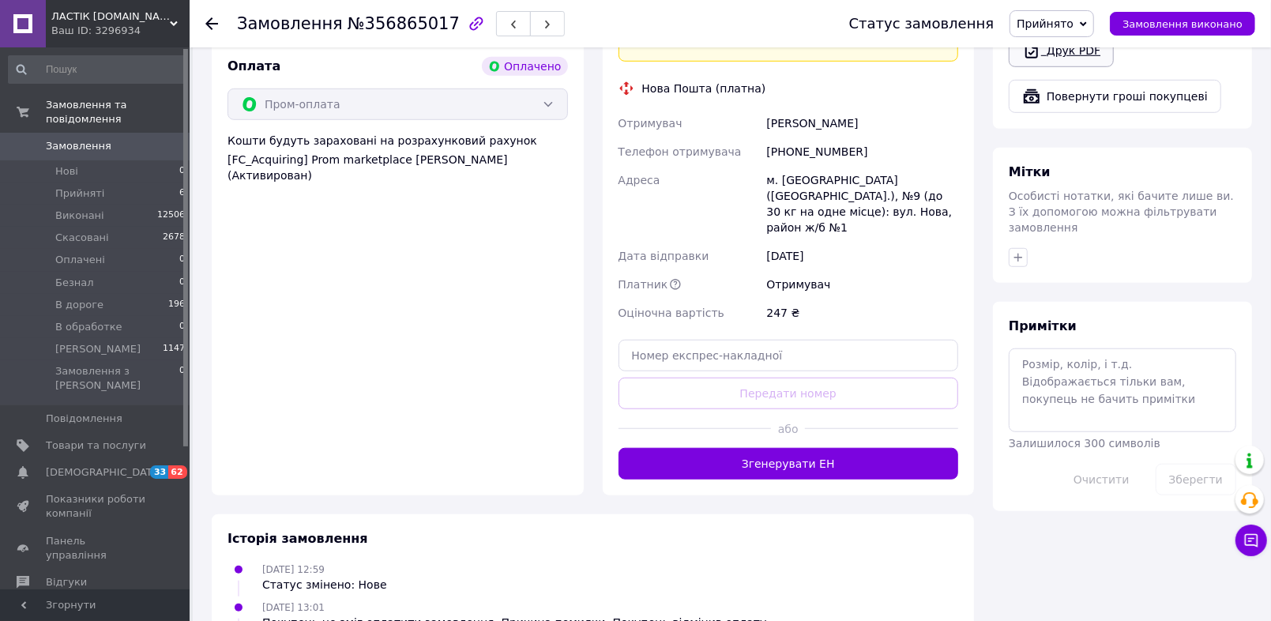
click at [1084, 67] on link "Друк PDF" at bounding box center [1061, 50] width 105 height 33
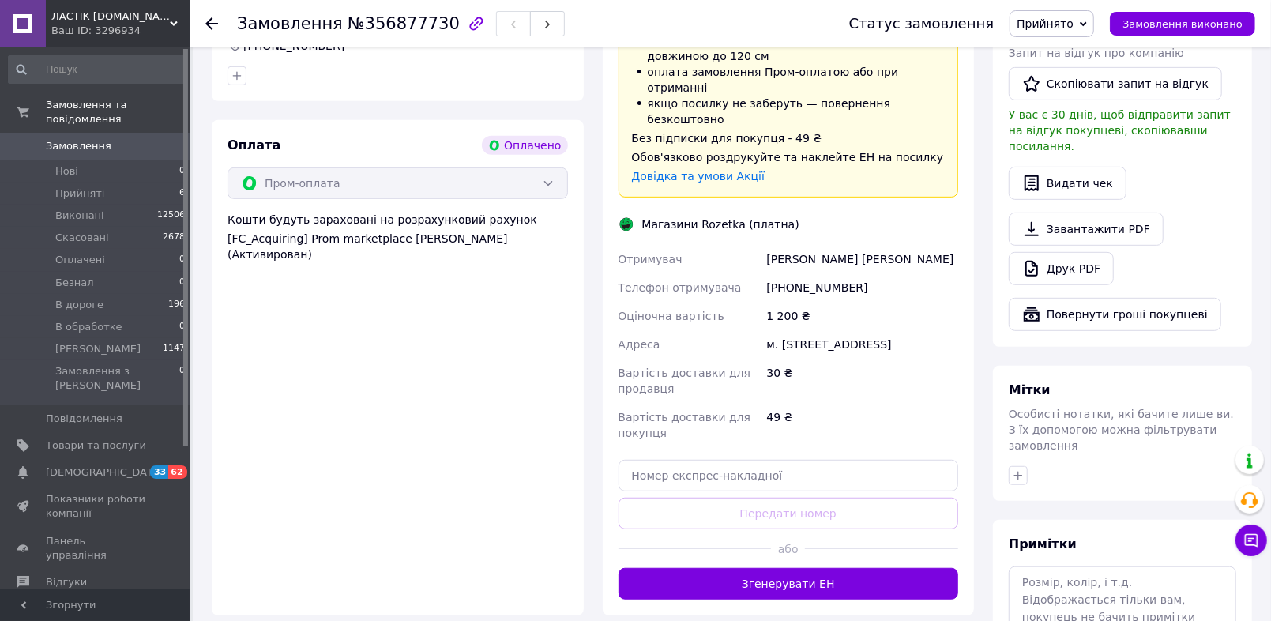
scroll to position [584, 0]
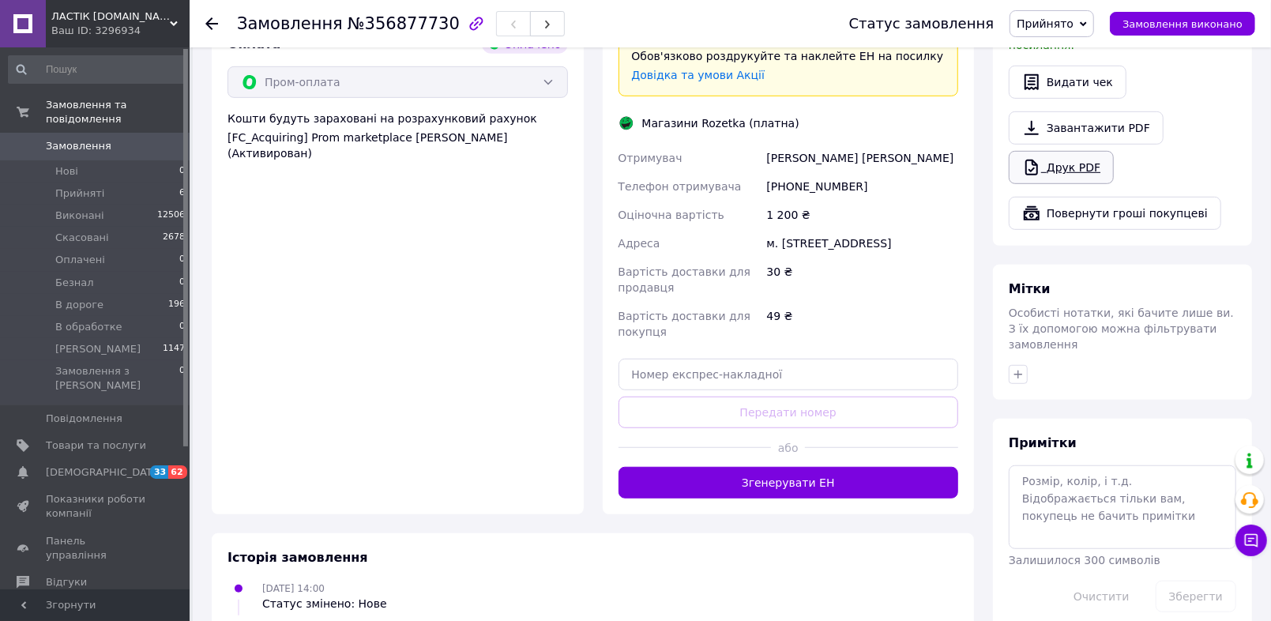
click at [1081, 184] on link "Друк PDF" at bounding box center [1061, 167] width 105 height 33
